Goal: Task Accomplishment & Management: Use online tool/utility

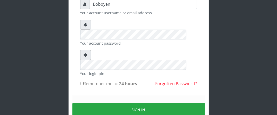
scroll to position [63, 0]
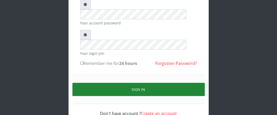
click at [110, 83] on button "Sign in" at bounding box center [138, 89] width 132 height 13
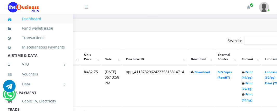
scroll to position [269, 72]
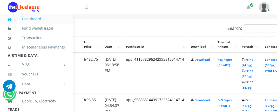
click at [253, 84] on link "Print (85/pg)" at bounding box center [247, 85] width 11 height 10
